Goal: Task Accomplishment & Management: Manage account settings

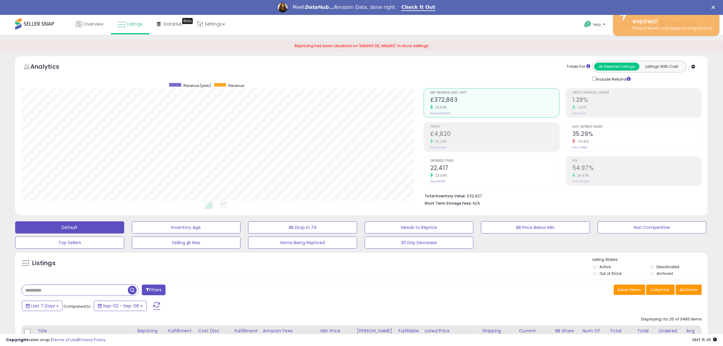
scroll to position [125, 403]
